Goal: Task Accomplishment & Management: Use online tool/utility

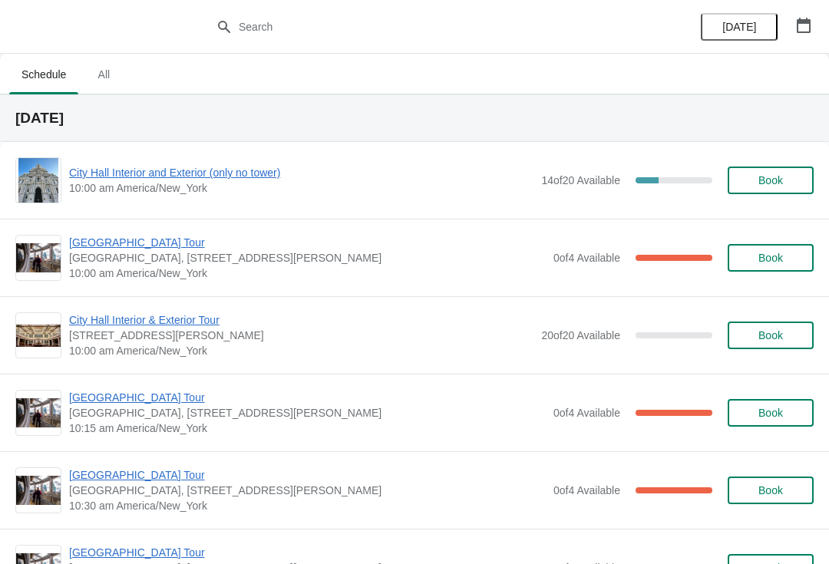
click at [123, 168] on span "City Hall Interior and Exterior (only no tower)" at bounding box center [301, 172] width 464 height 15
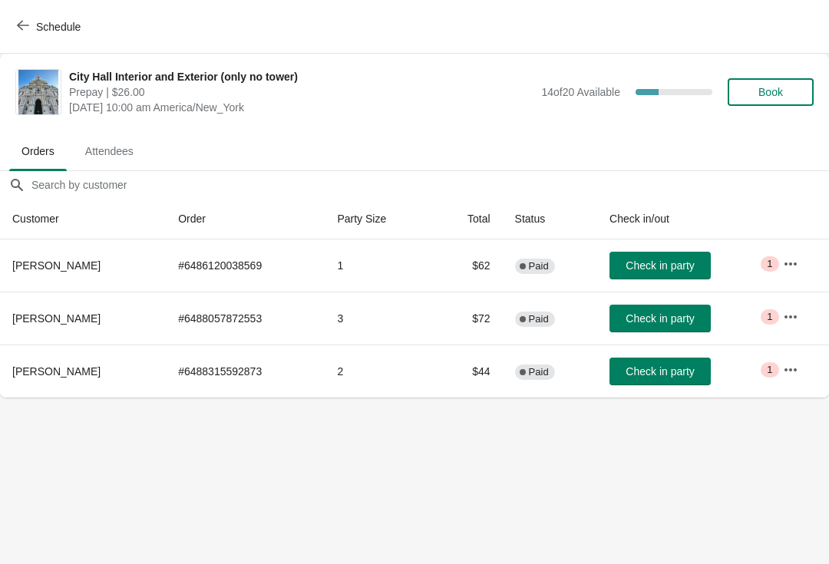
click at [656, 377] on span "Check in party" at bounding box center [659, 371] width 68 height 12
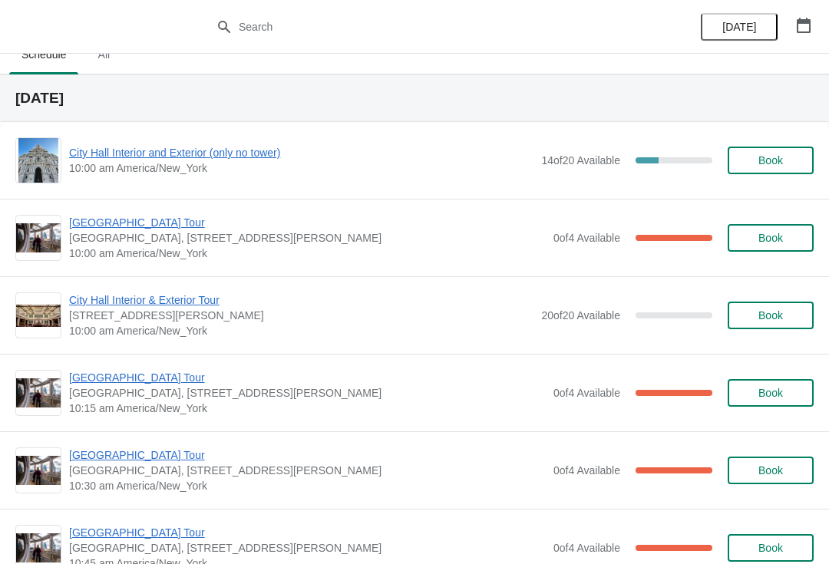
scroll to position [21, 0]
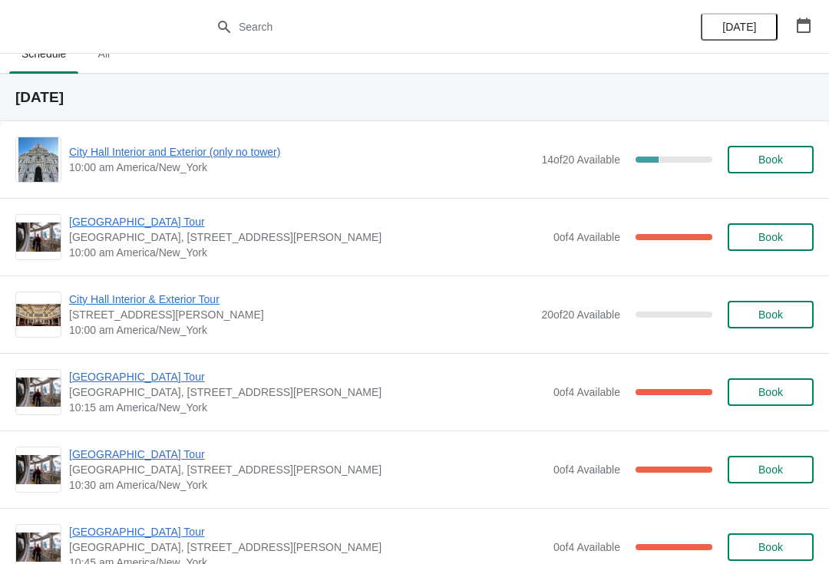
click at [114, 381] on span "[GEOGRAPHIC_DATA] Tour" at bounding box center [307, 376] width 477 height 15
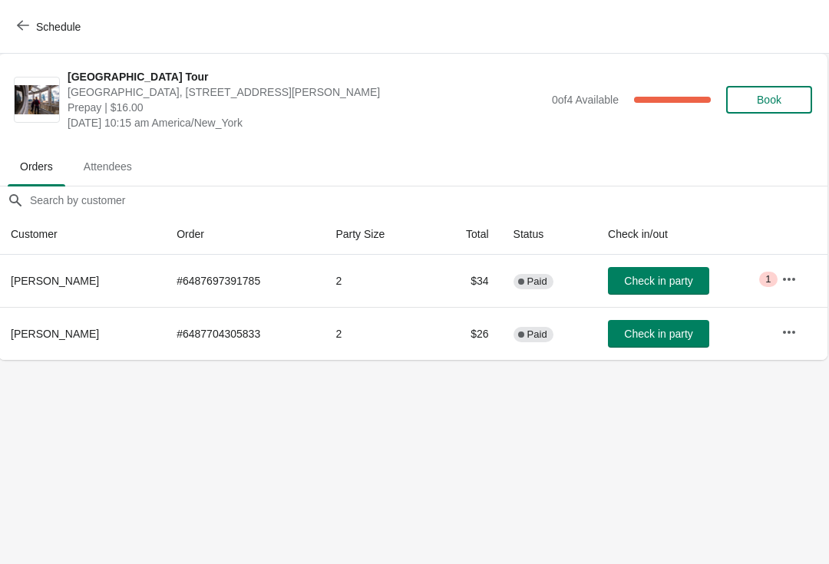
scroll to position [0, 1]
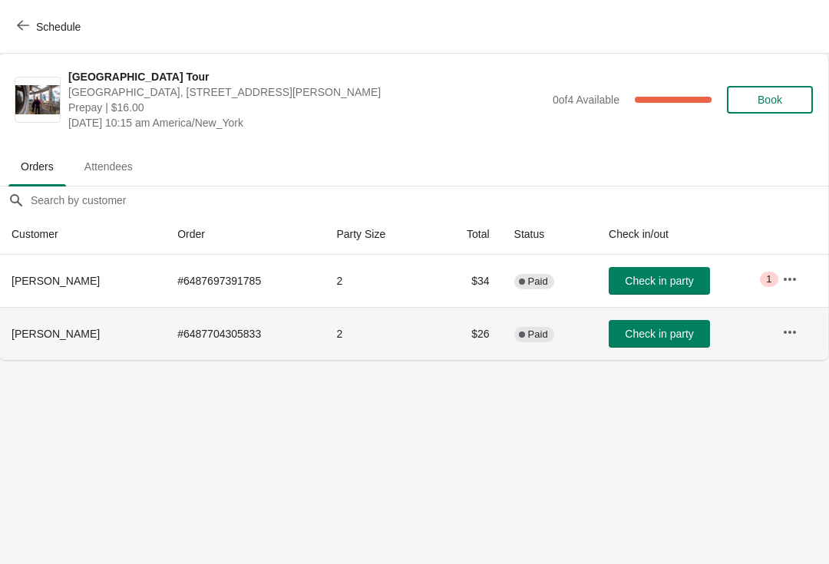
click at [664, 328] on span "Check in party" at bounding box center [659, 334] width 68 height 12
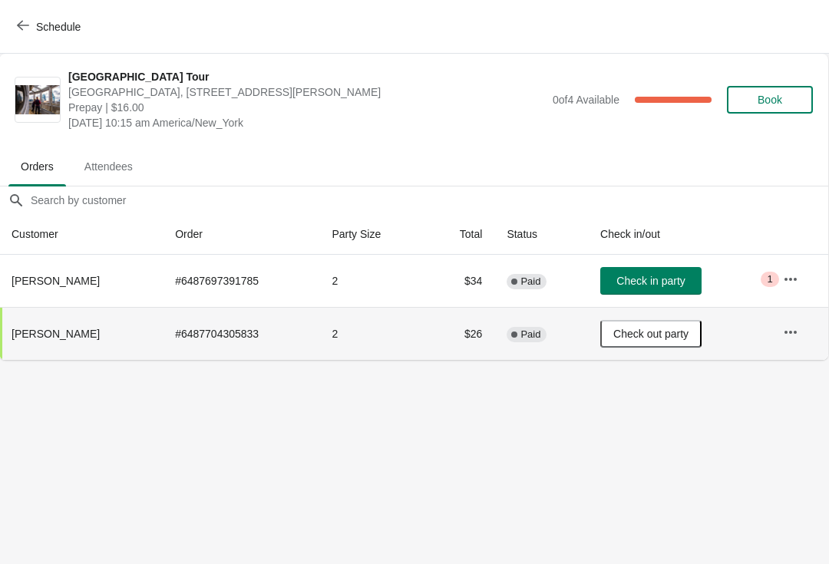
click at [18, 29] on icon "button" at bounding box center [23, 25] width 12 height 12
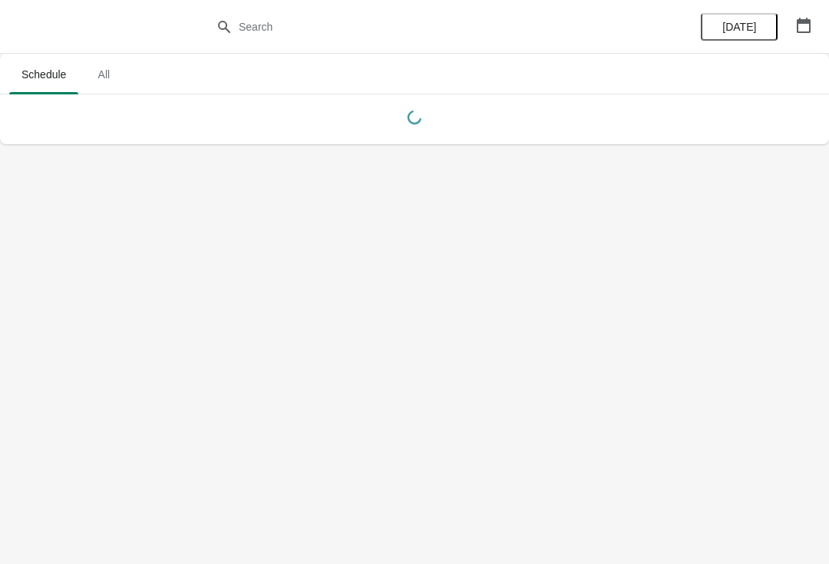
scroll to position [0, 0]
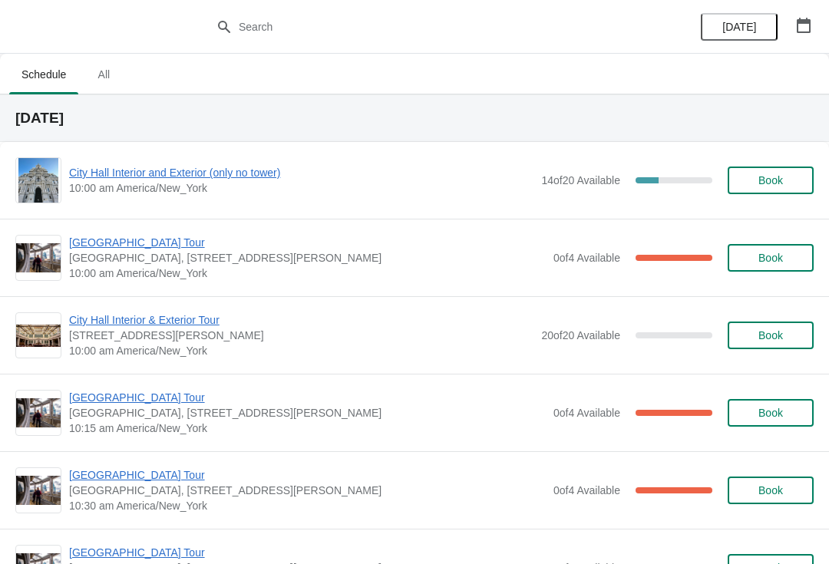
click at [132, 242] on span "[GEOGRAPHIC_DATA] Tour" at bounding box center [307, 242] width 477 height 15
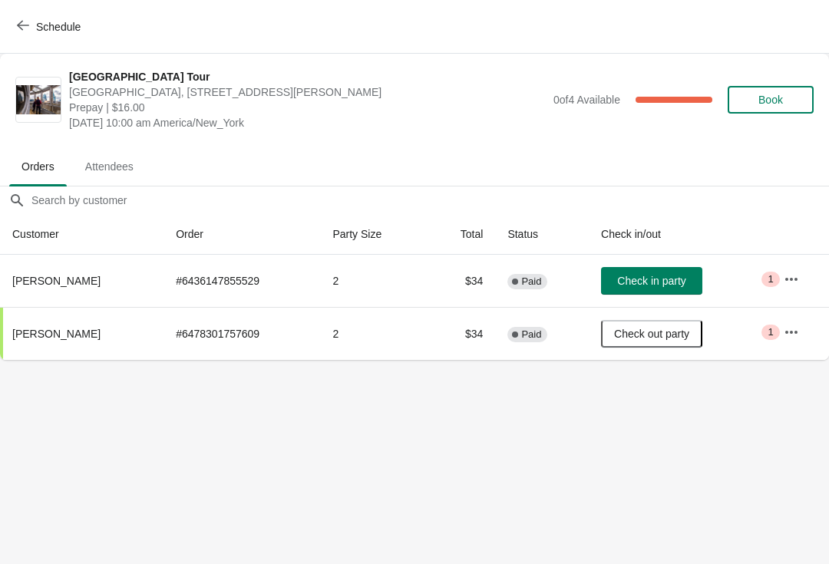
click at [668, 268] on button "Check in party" at bounding box center [651, 281] width 101 height 28
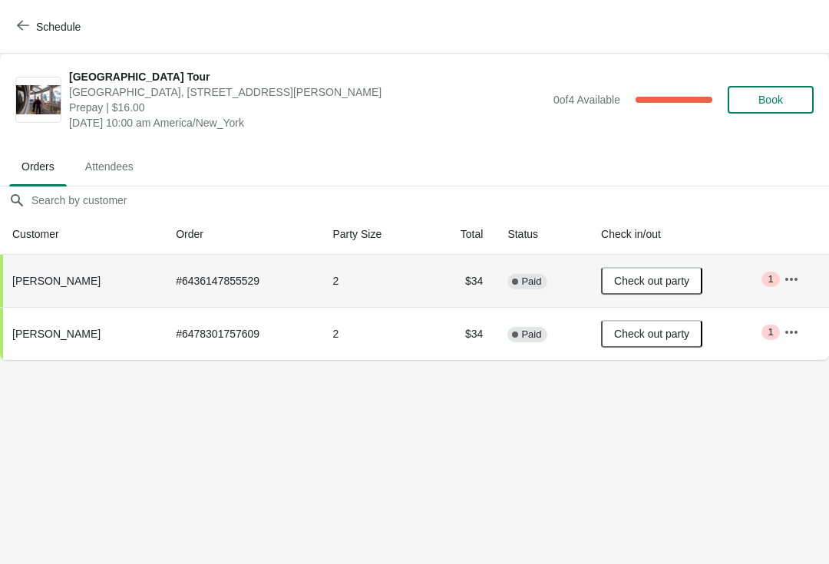
click at [22, 25] on icon "button" at bounding box center [23, 26] width 12 height 10
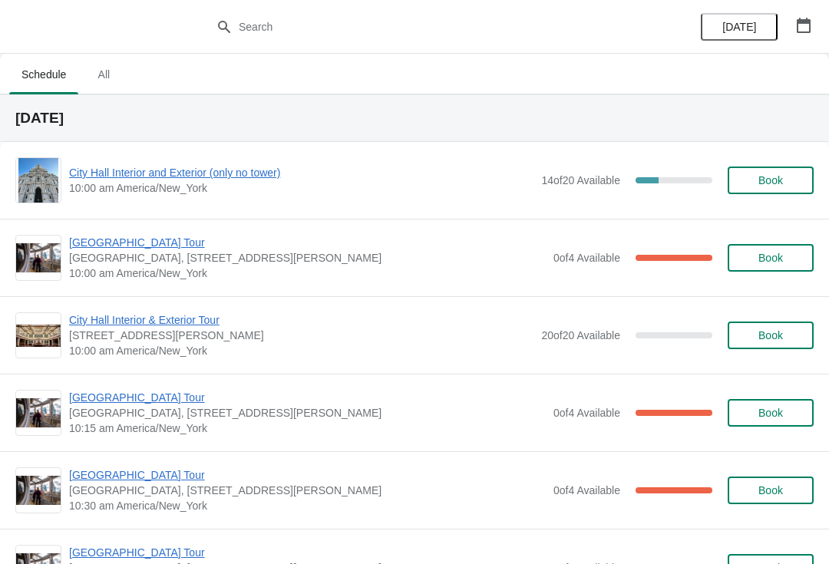
click at [53, 68] on span "Schedule" at bounding box center [43, 75] width 69 height 28
click at [160, 189] on span "10:00 am America/New_York" at bounding box center [301, 187] width 464 height 15
click at [242, 172] on span "City Hall Interior and Exterior (only no tower)" at bounding box center [301, 172] width 464 height 15
